Goal: Entertainment & Leisure: Consume media (video, audio)

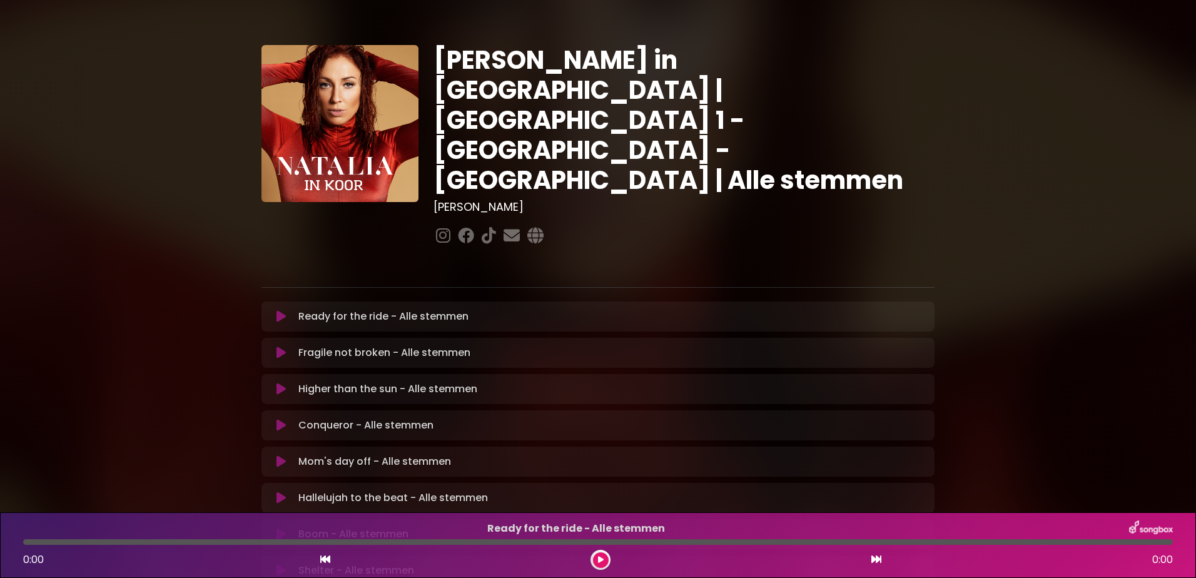
click at [276, 310] on icon at bounding box center [280, 316] width 9 height 13
